Goal: Information Seeking & Learning: Check status

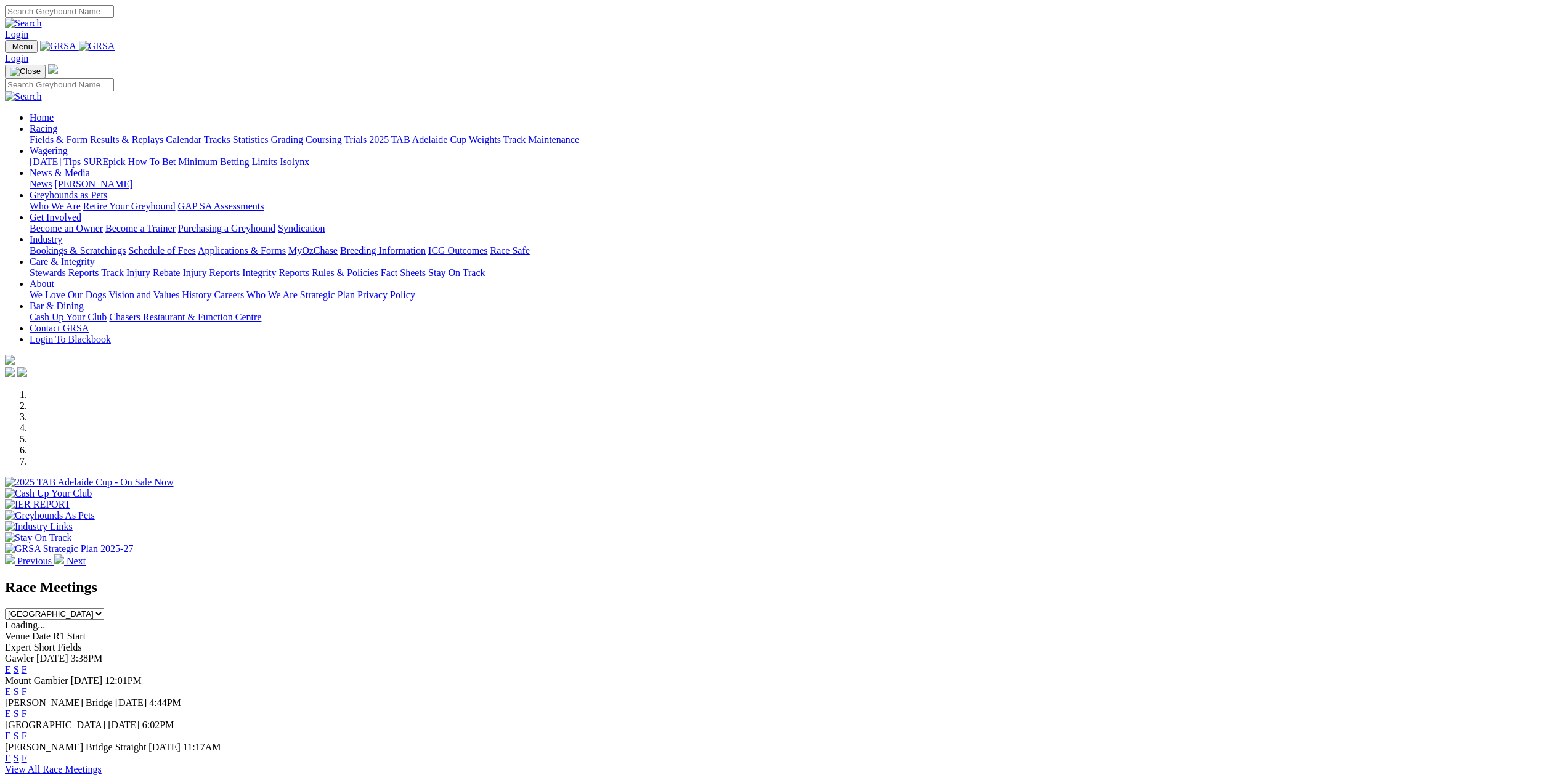
drag, startPoint x: 0, startPoint y: 0, endPoint x: 530, endPoint y: 46, distance: 532.0
click at [58, 123] on link "Racing" at bounding box center [43, 128] width 27 height 10
click at [163, 134] on link "Results & Replays" at bounding box center [126, 139] width 73 height 10
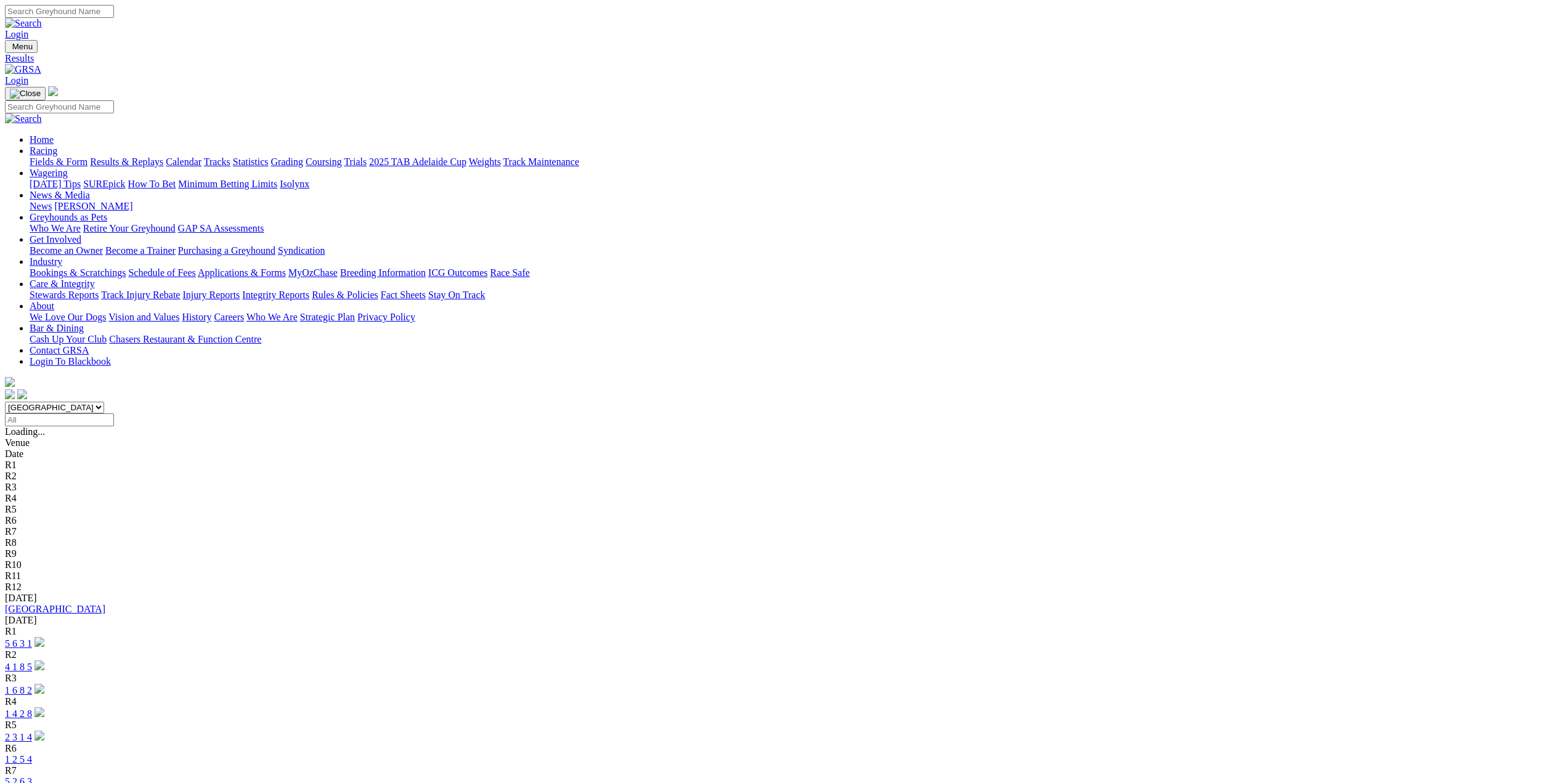
click at [32, 754] on link "1 2 5 4" at bounding box center [18, 759] width 27 height 10
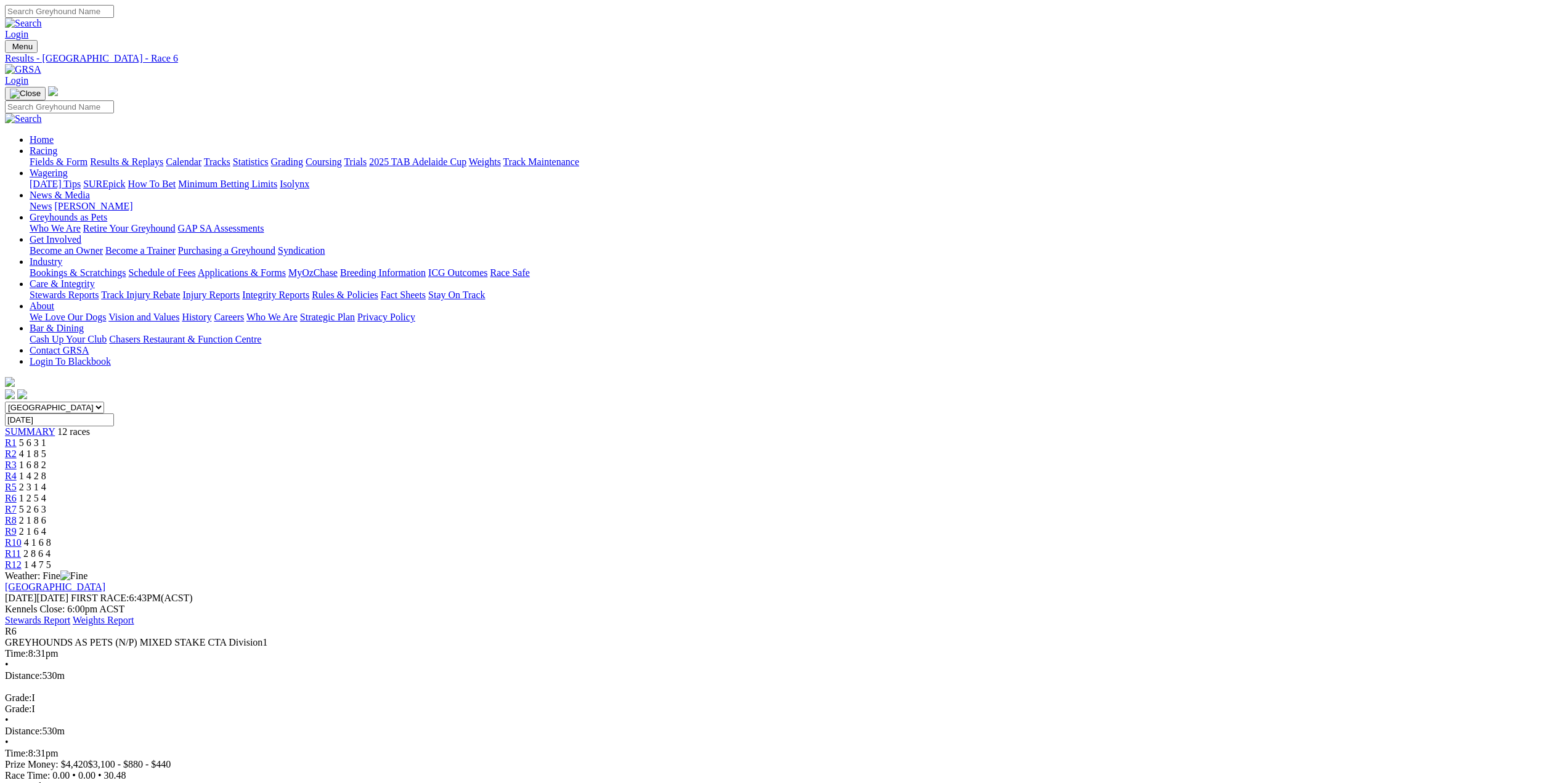
click at [16, 504] on span "R7" at bounding box center [11, 509] width 12 height 10
click at [16, 515] on span "R8" at bounding box center [11, 520] width 12 height 10
click at [16, 526] on span "R9" at bounding box center [11, 532] width 12 height 10
click at [22, 537] on span "R10" at bounding box center [13, 542] width 16 height 10
click at [21, 548] on span "R11" at bounding box center [13, 553] width 16 height 10
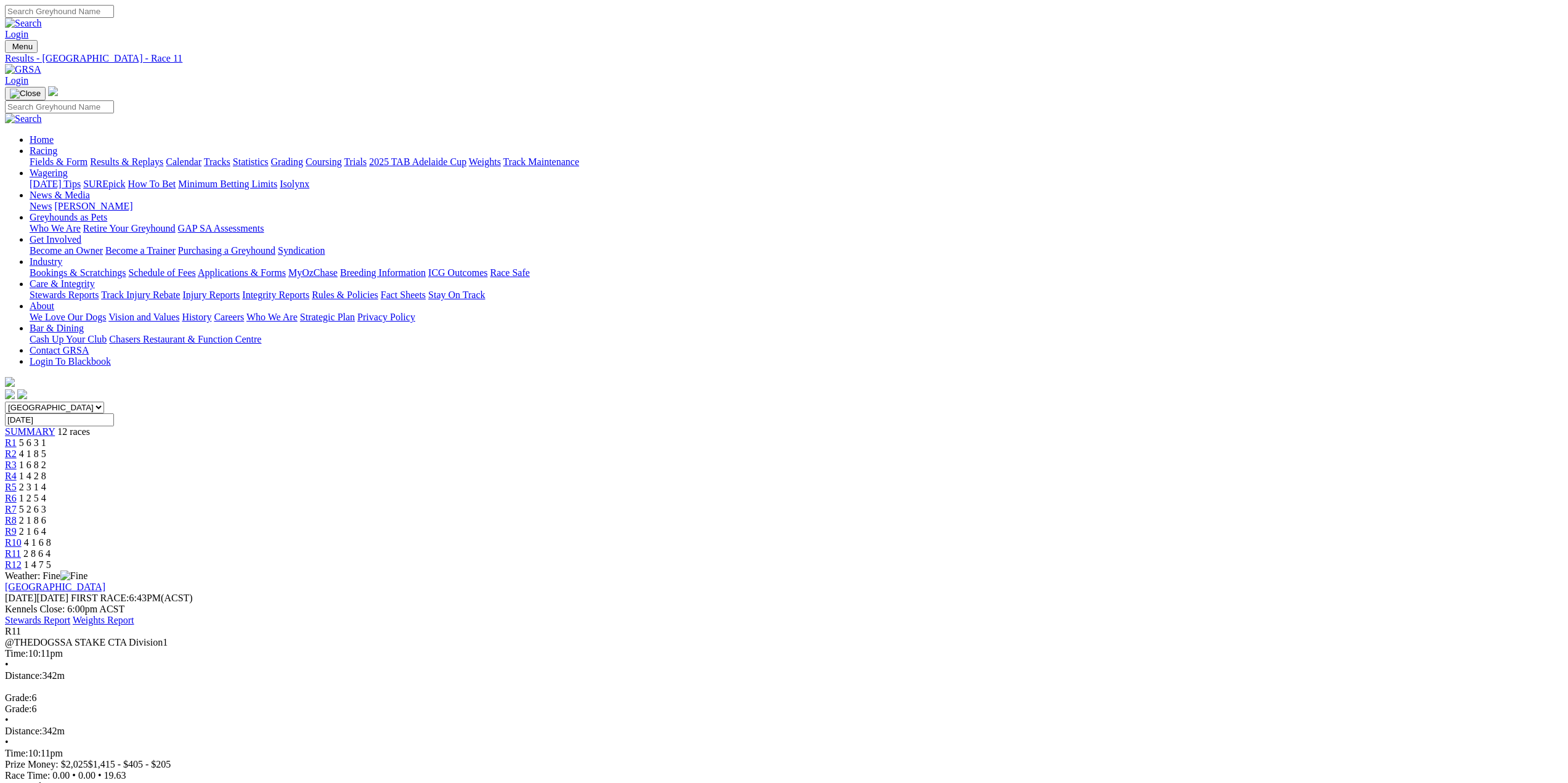
click at [22, 559] on span "R12" at bounding box center [13, 564] width 16 height 10
click at [16, 437] on span "R1" at bounding box center [11, 443] width 12 height 10
click at [16, 448] on span "R2" at bounding box center [11, 454] width 12 height 10
click at [16, 460] on span "R3" at bounding box center [11, 465] width 12 height 10
